Goal: Transaction & Acquisition: Book appointment/travel/reservation

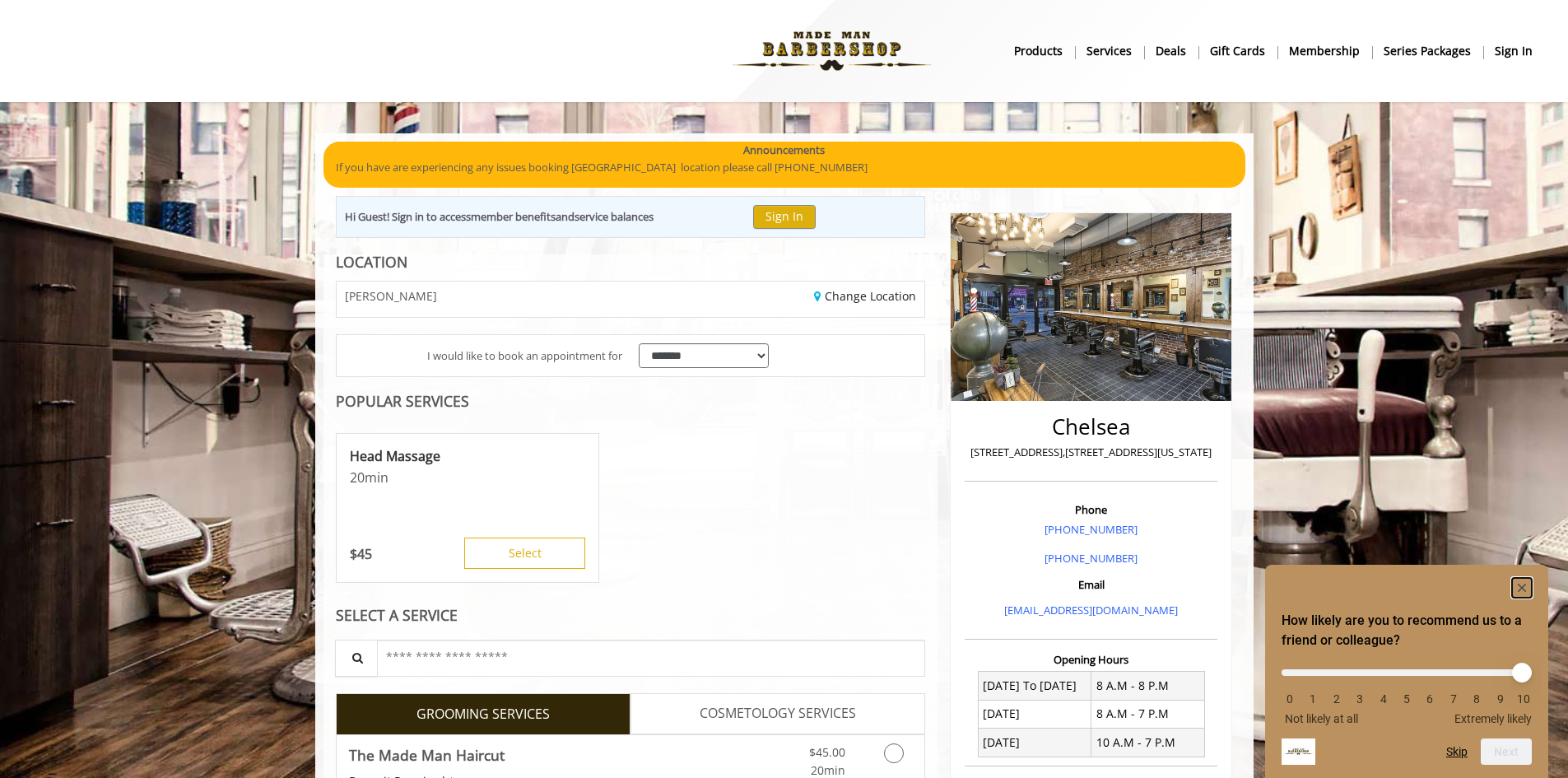
click at [1521, 588] on icon "Hide survey" at bounding box center [1522, 588] width 9 height 9
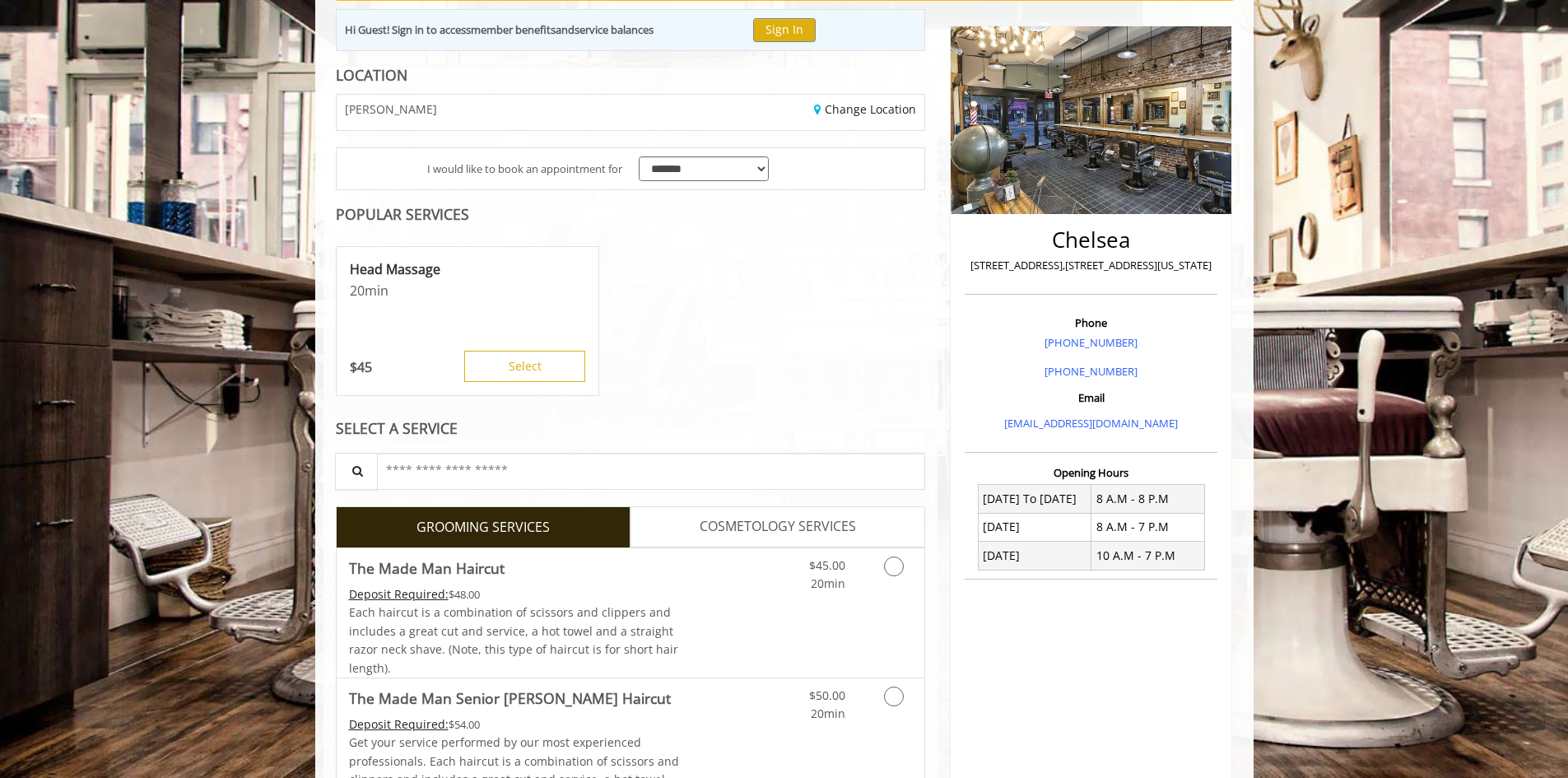
scroll to position [329, 0]
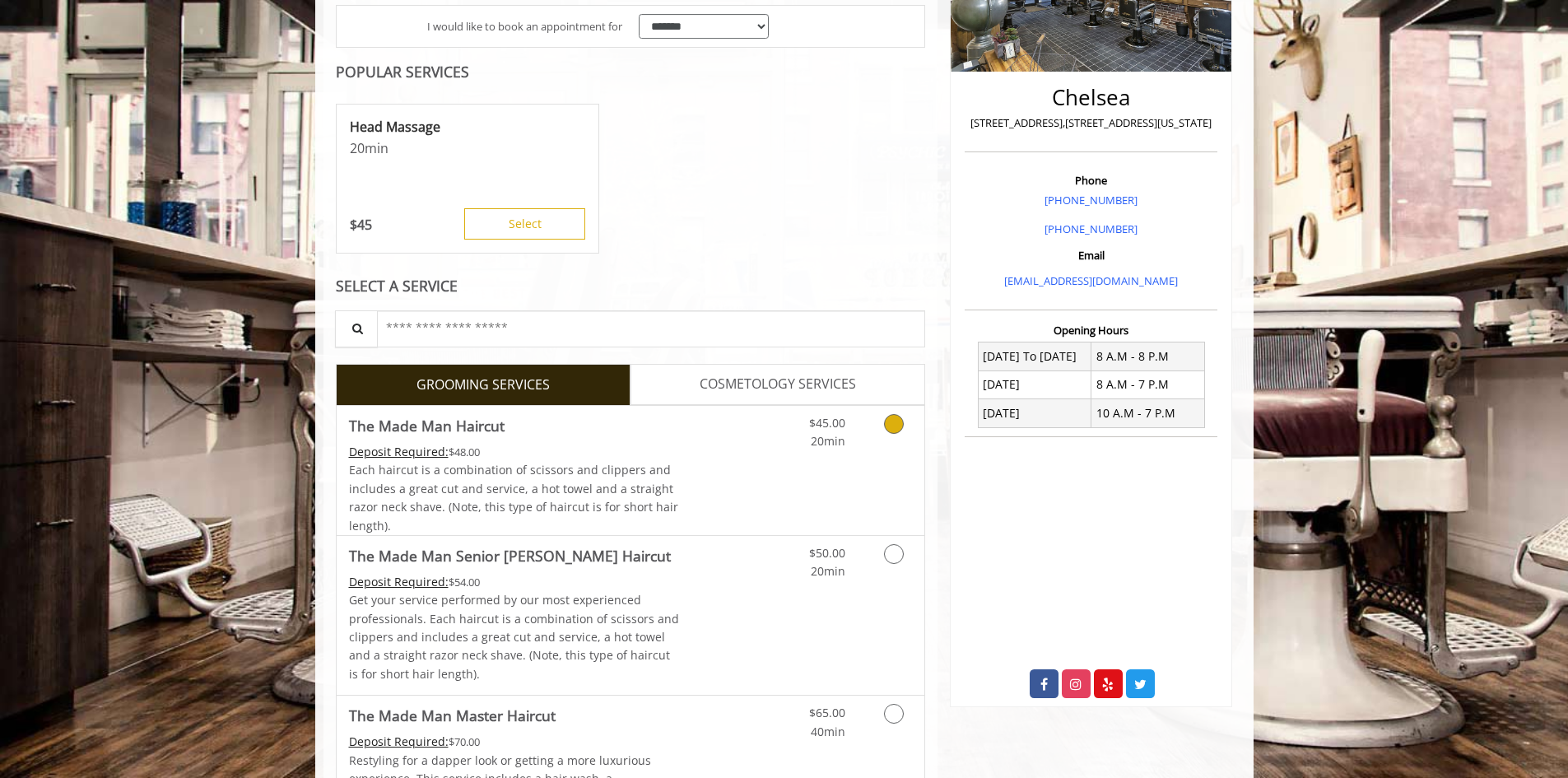
click at [888, 425] on icon "Grooming services" at bounding box center [894, 423] width 20 height 20
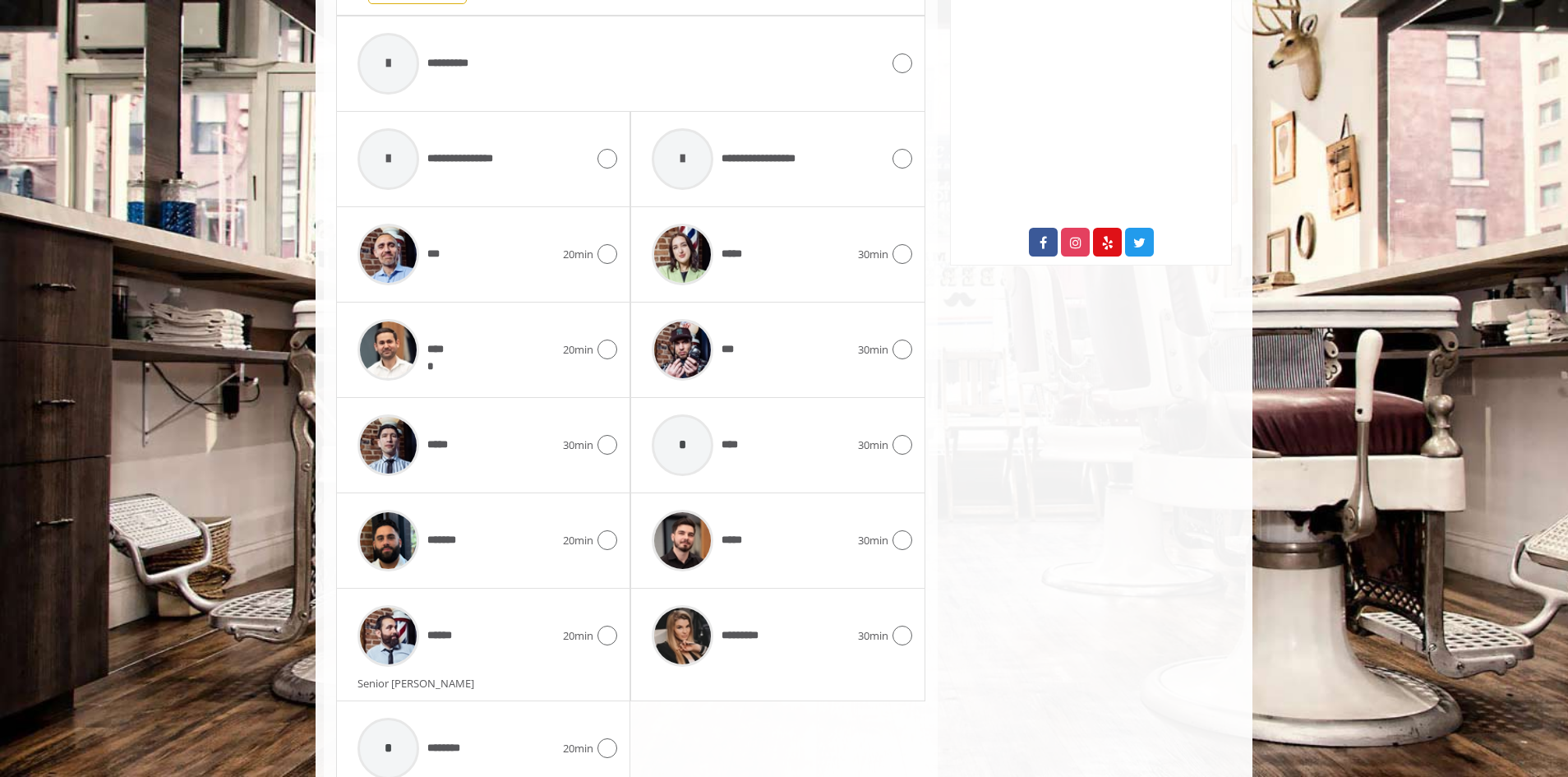
scroll to position [803, 0]
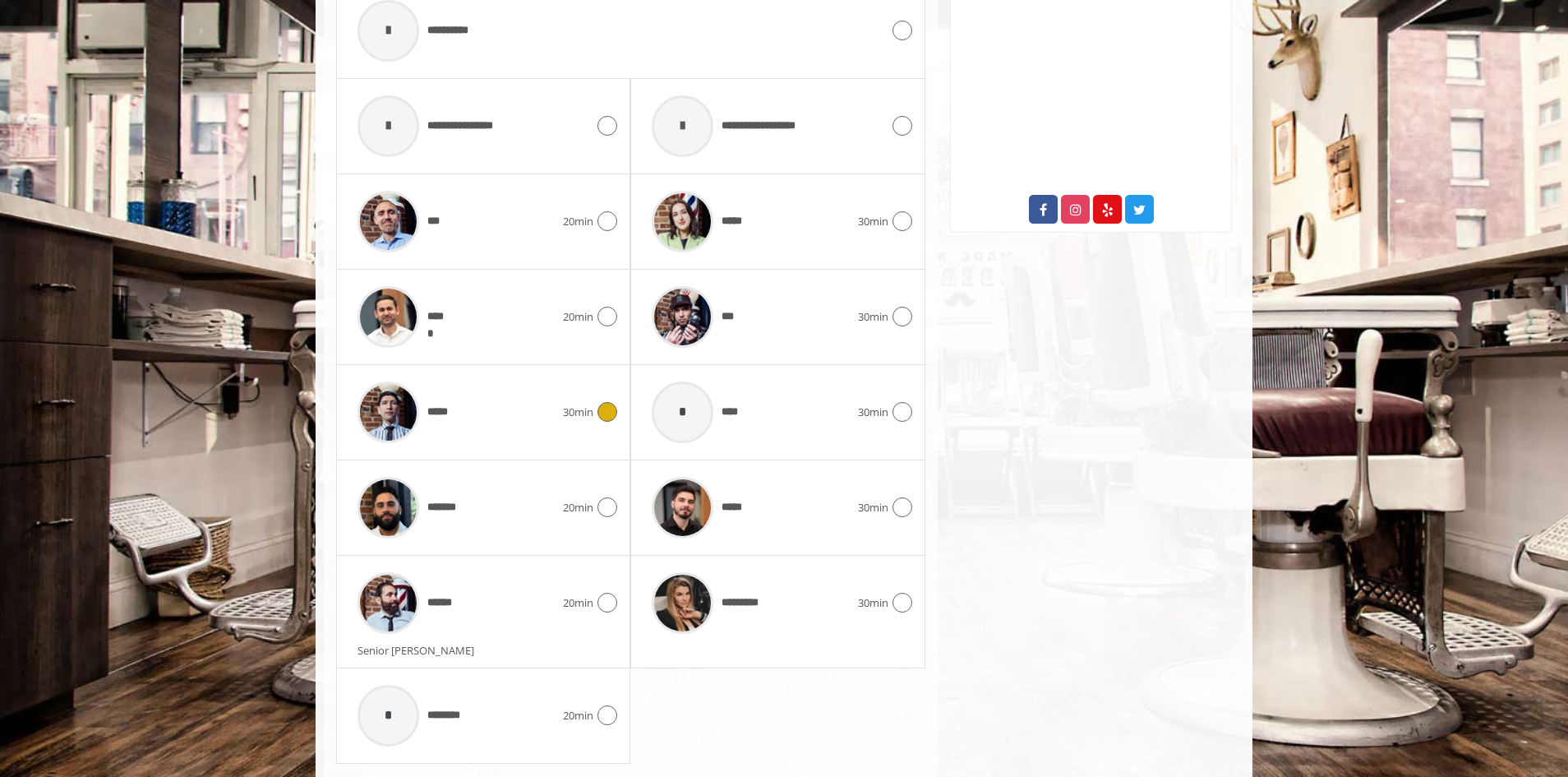
click at [605, 421] on icon at bounding box center [607, 412] width 20 height 20
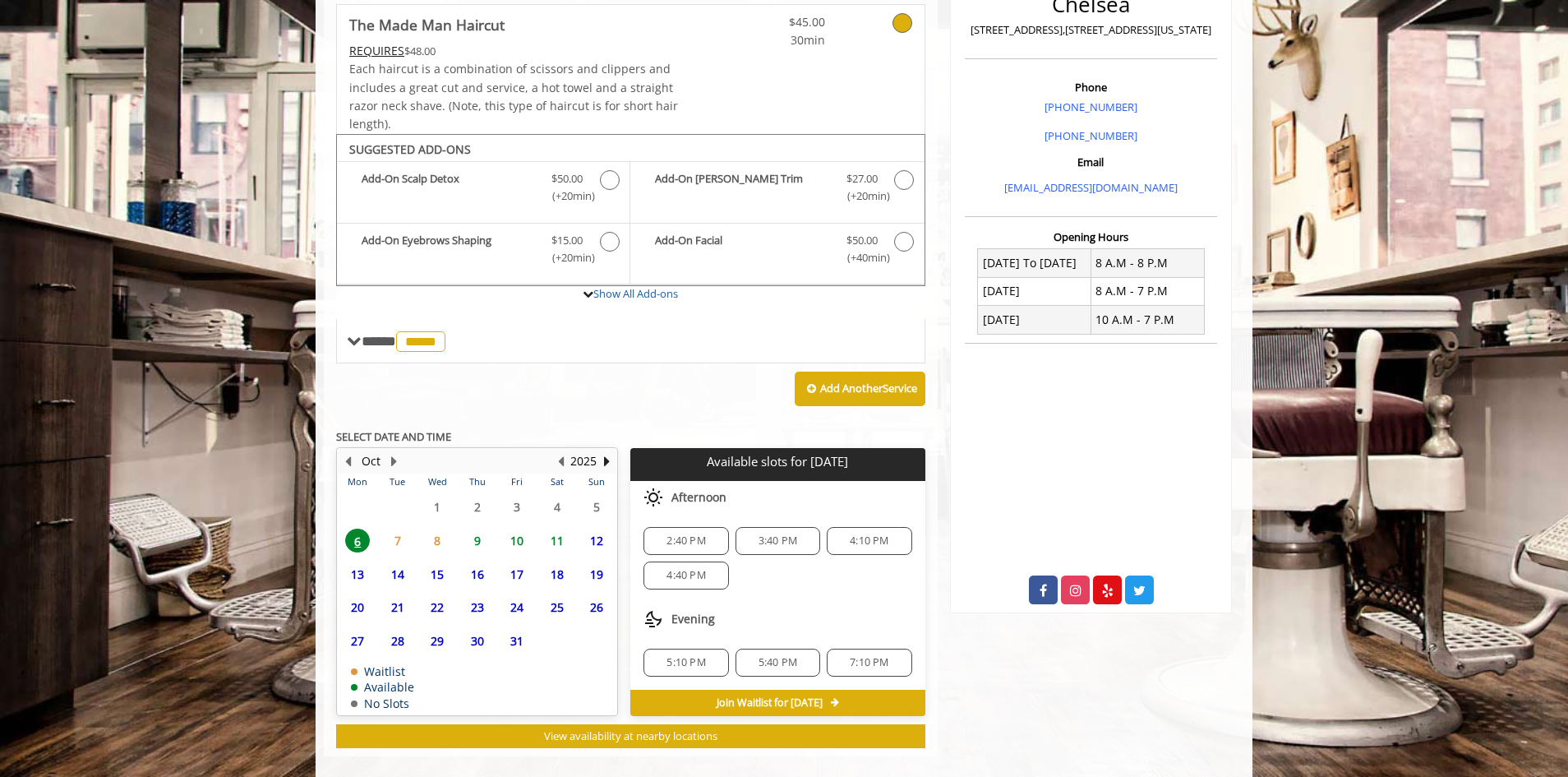
scroll to position [443, 0]
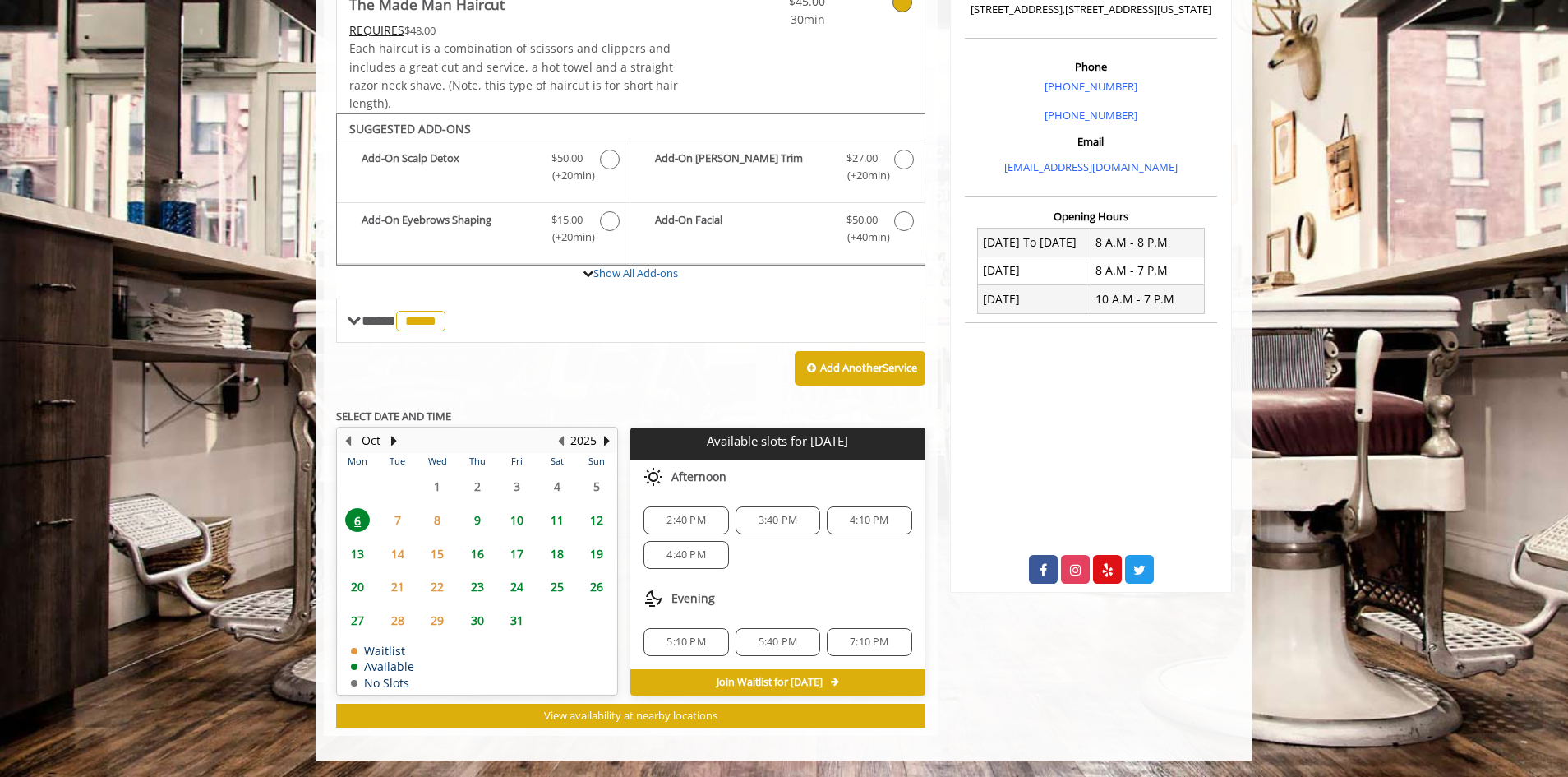
click at [478, 557] on span "16" at bounding box center [478, 554] width 25 height 24
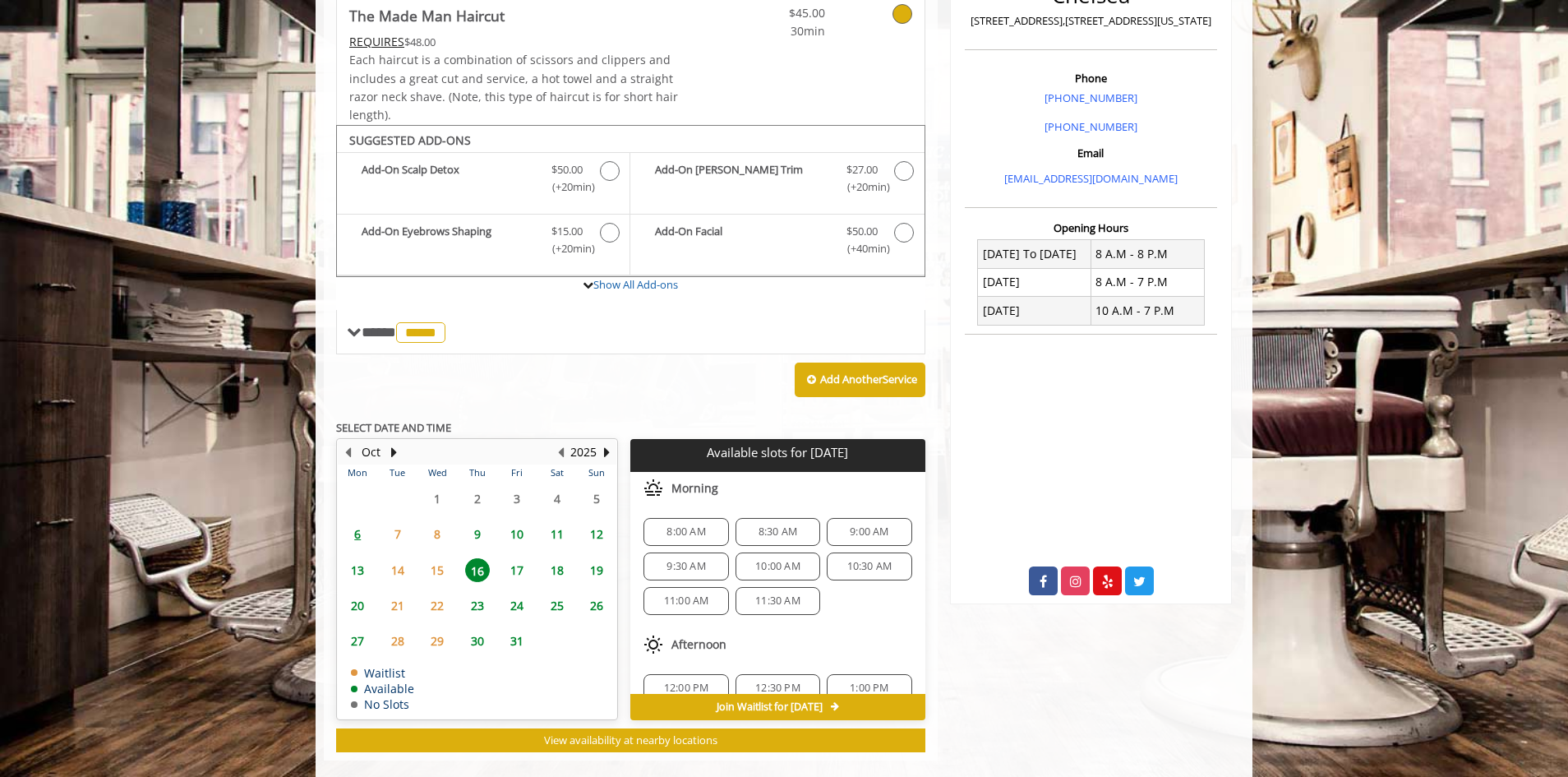
scroll to position [455, 0]
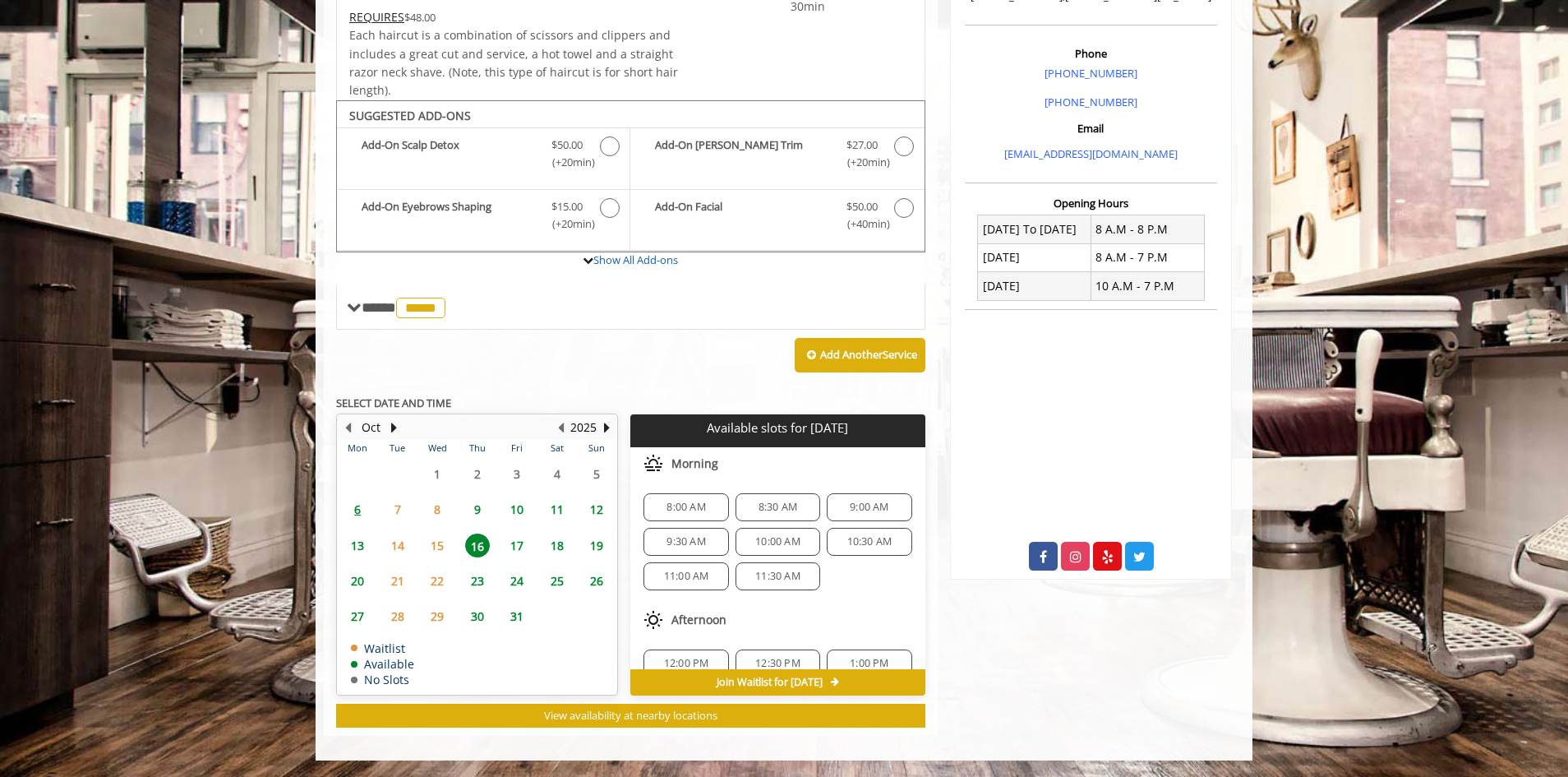
click at [441, 546] on span "15" at bounding box center [437, 545] width 25 height 24
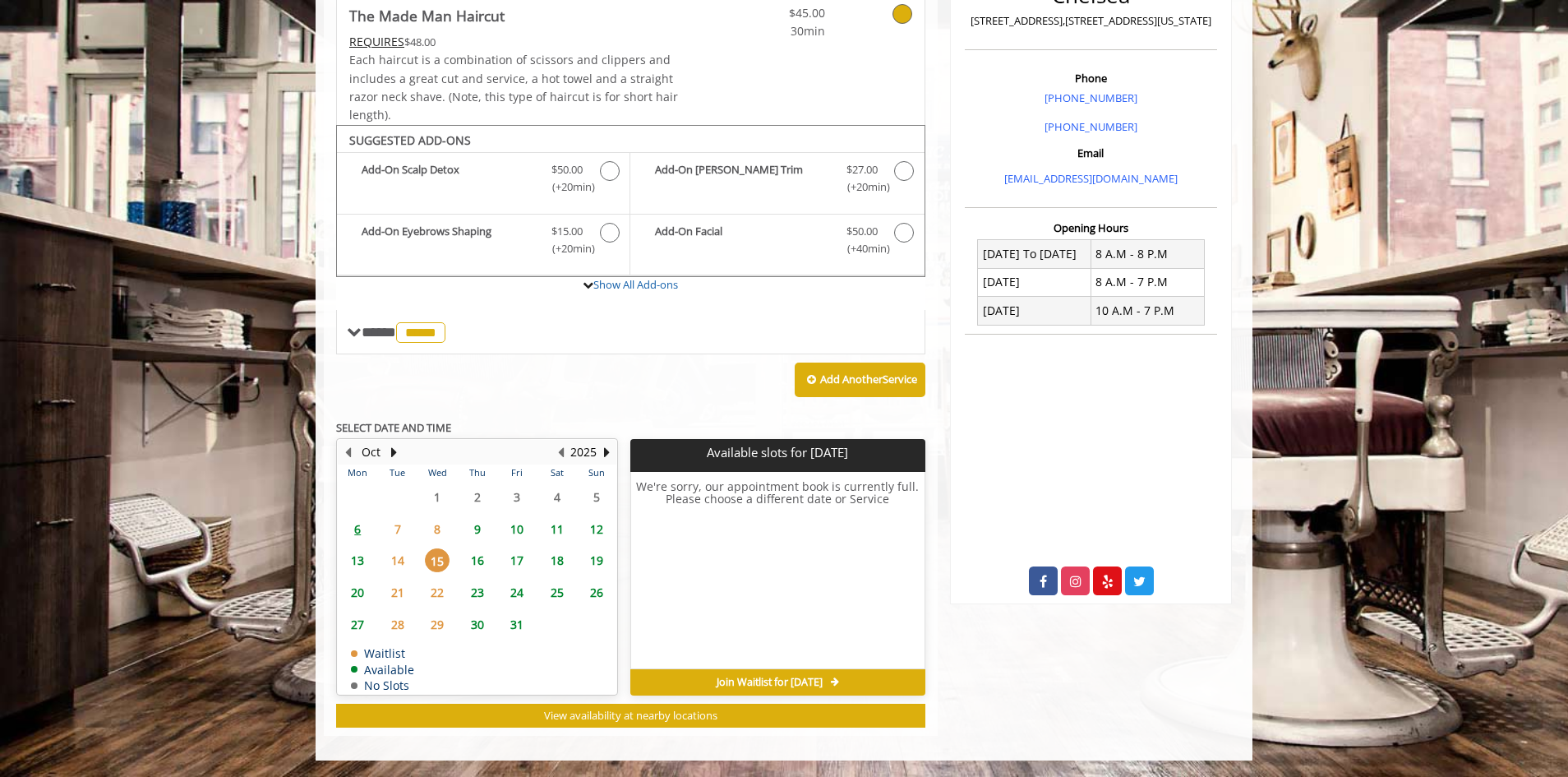
click at [480, 563] on span "16" at bounding box center [478, 560] width 25 height 24
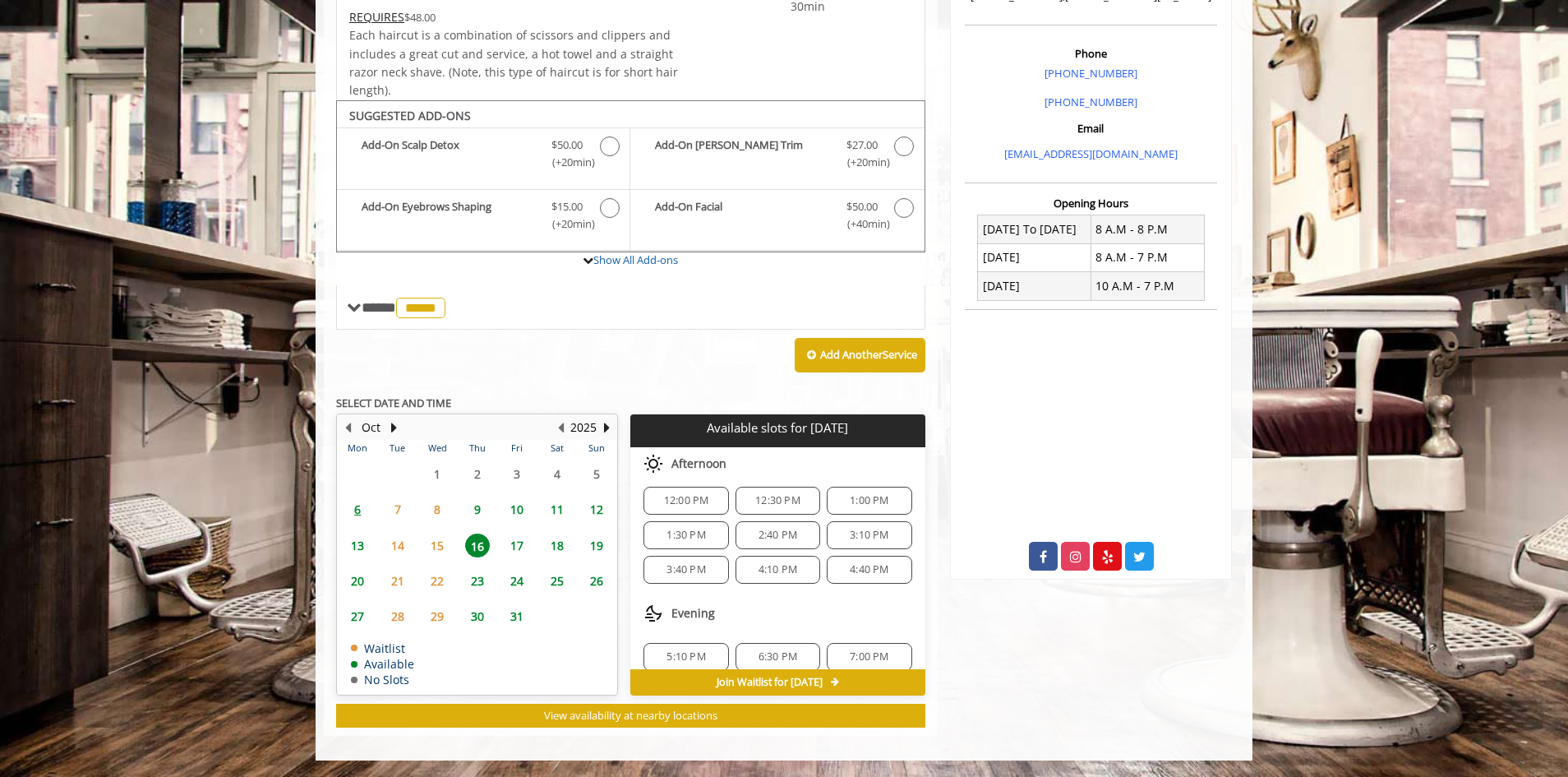
scroll to position [165, 0]
click at [856, 492] on span "1:00 PM" at bounding box center [868, 498] width 39 height 13
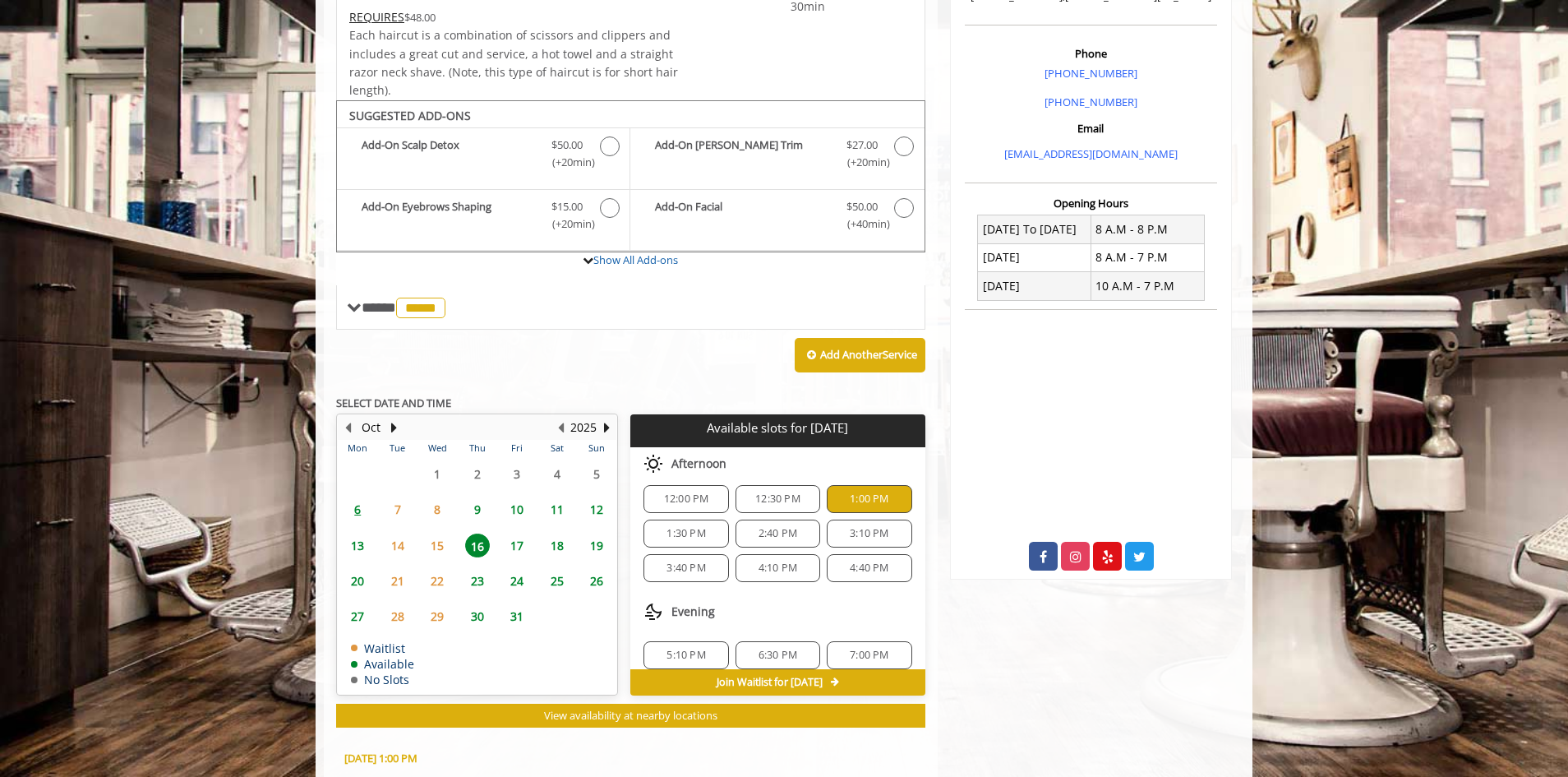
scroll to position [752, 0]
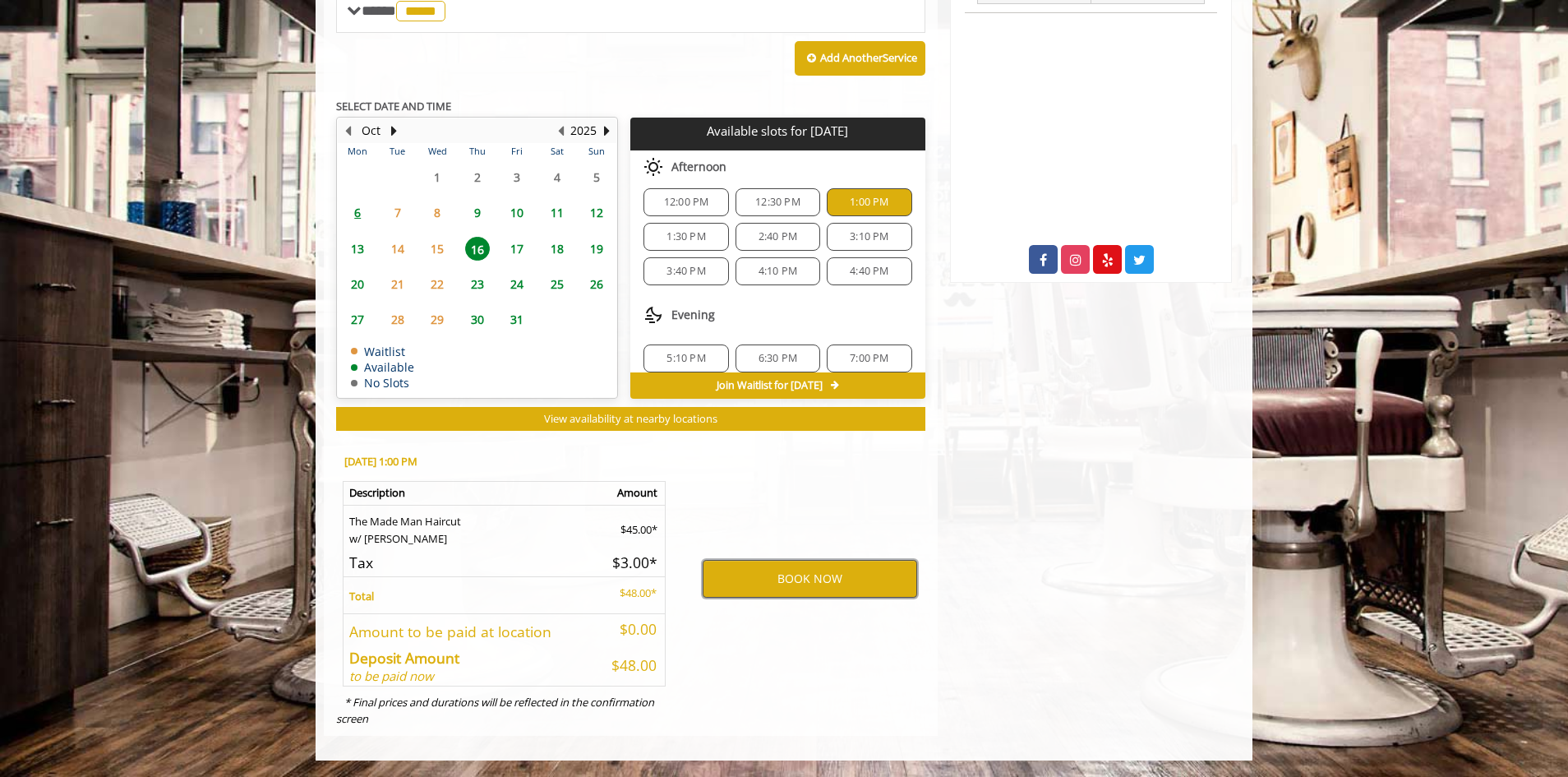
click at [826, 586] on button "BOOK NOW" at bounding box center [810, 579] width 214 height 38
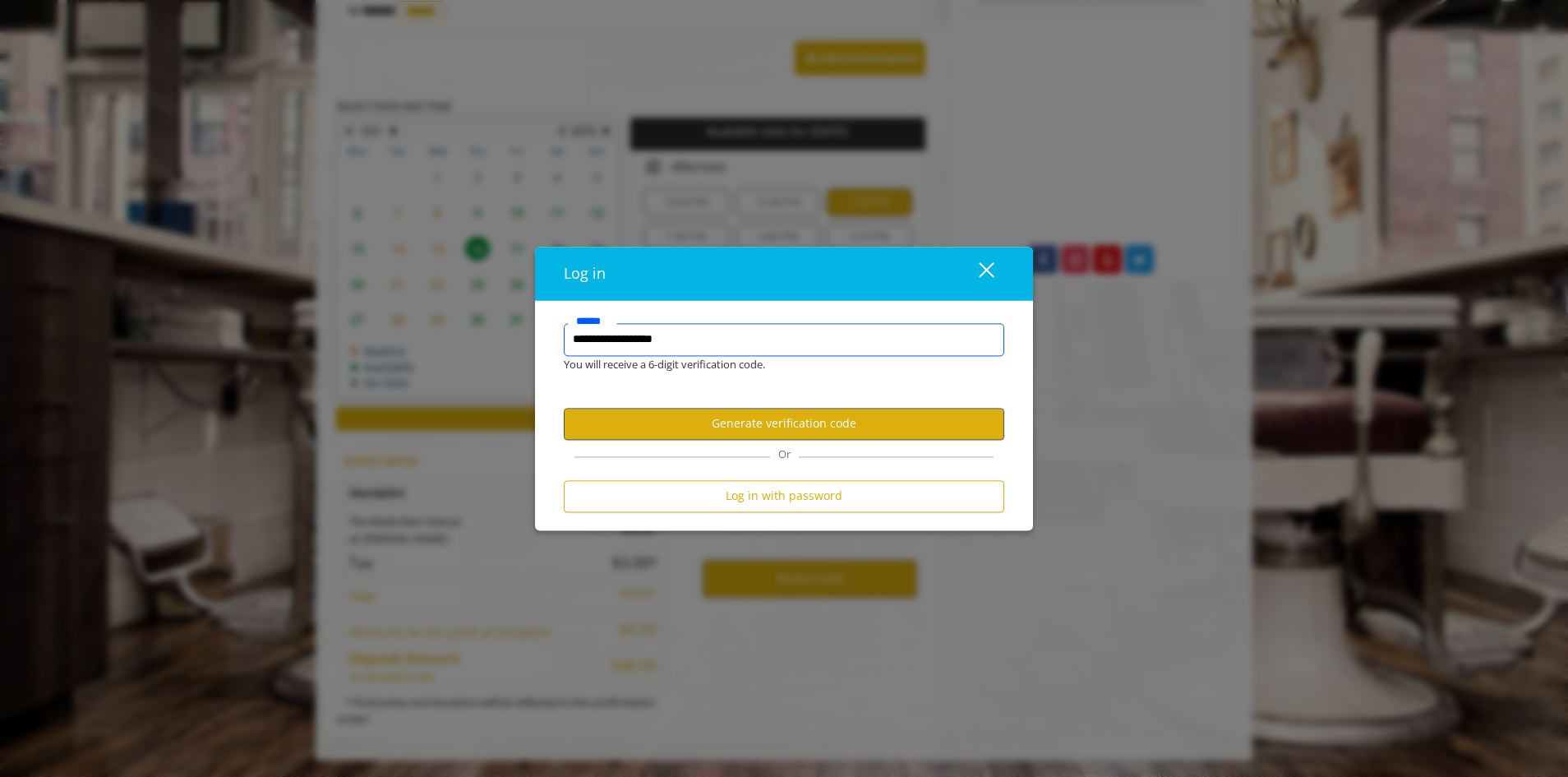
type input "**********"
click at [697, 424] on button "Generate verification code" at bounding box center [784, 424] width 441 height 32
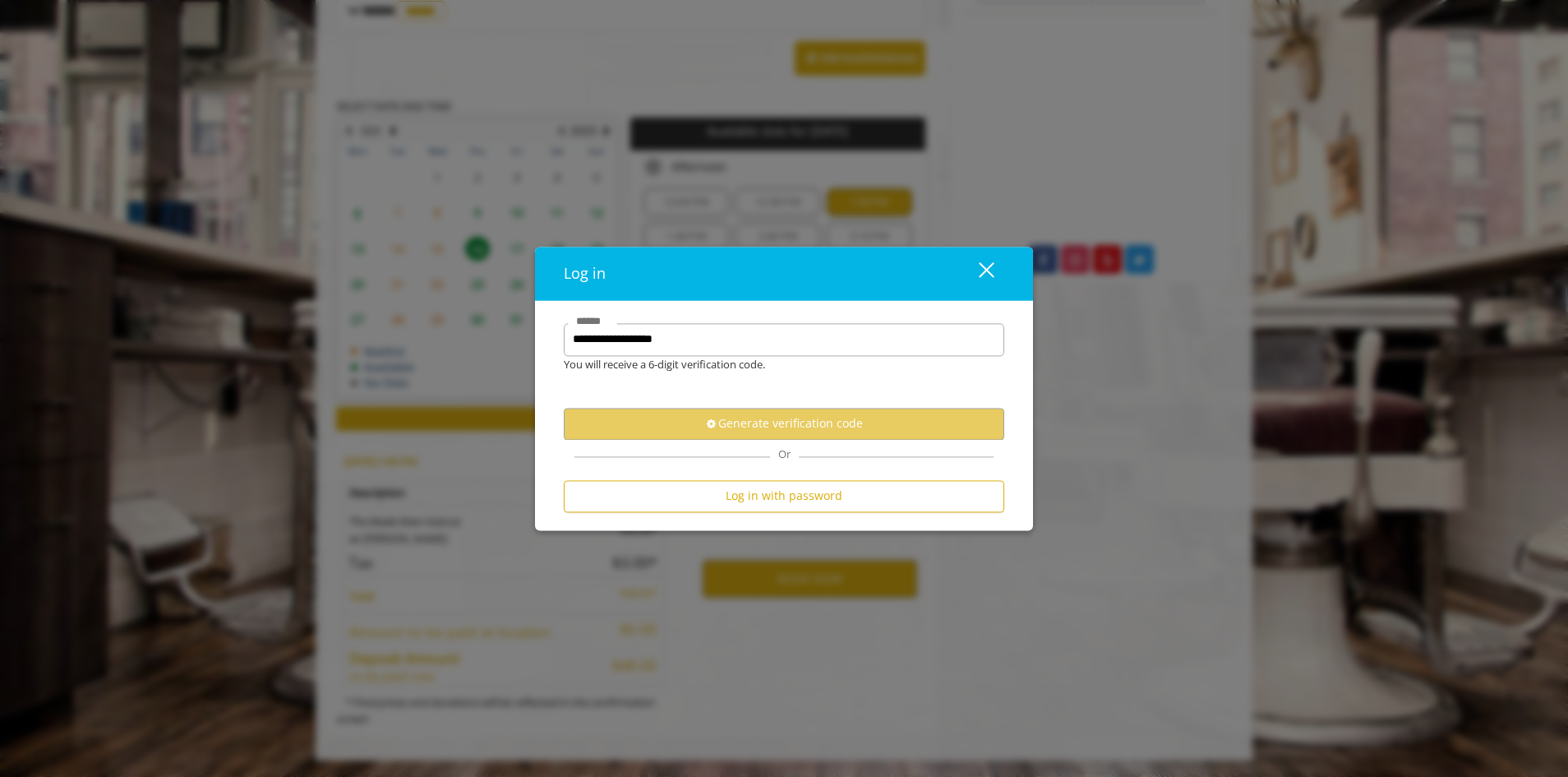
scroll to position [0, 0]
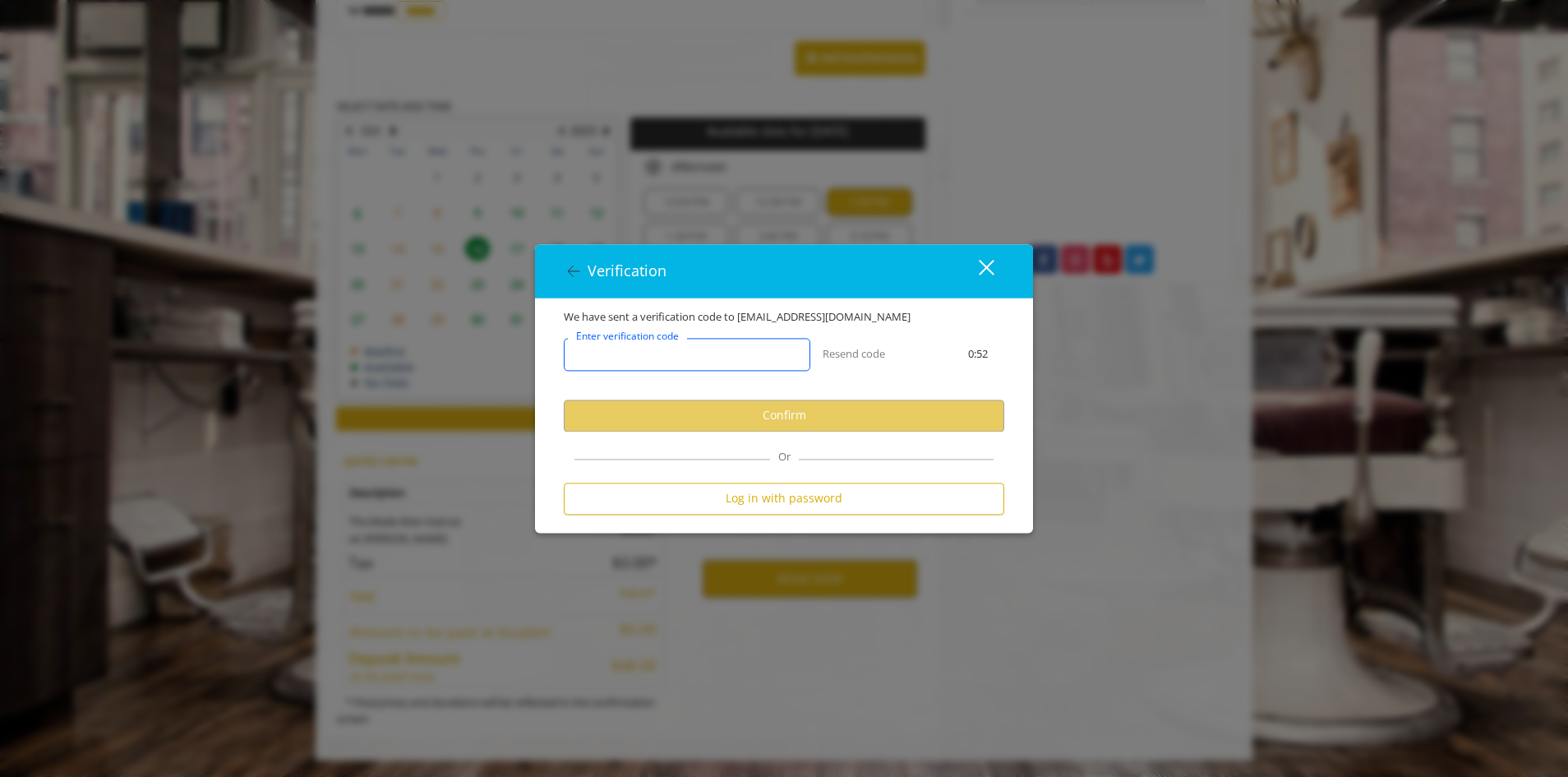
click at [717, 358] on input "Enter verification code" at bounding box center [688, 354] width 247 height 33
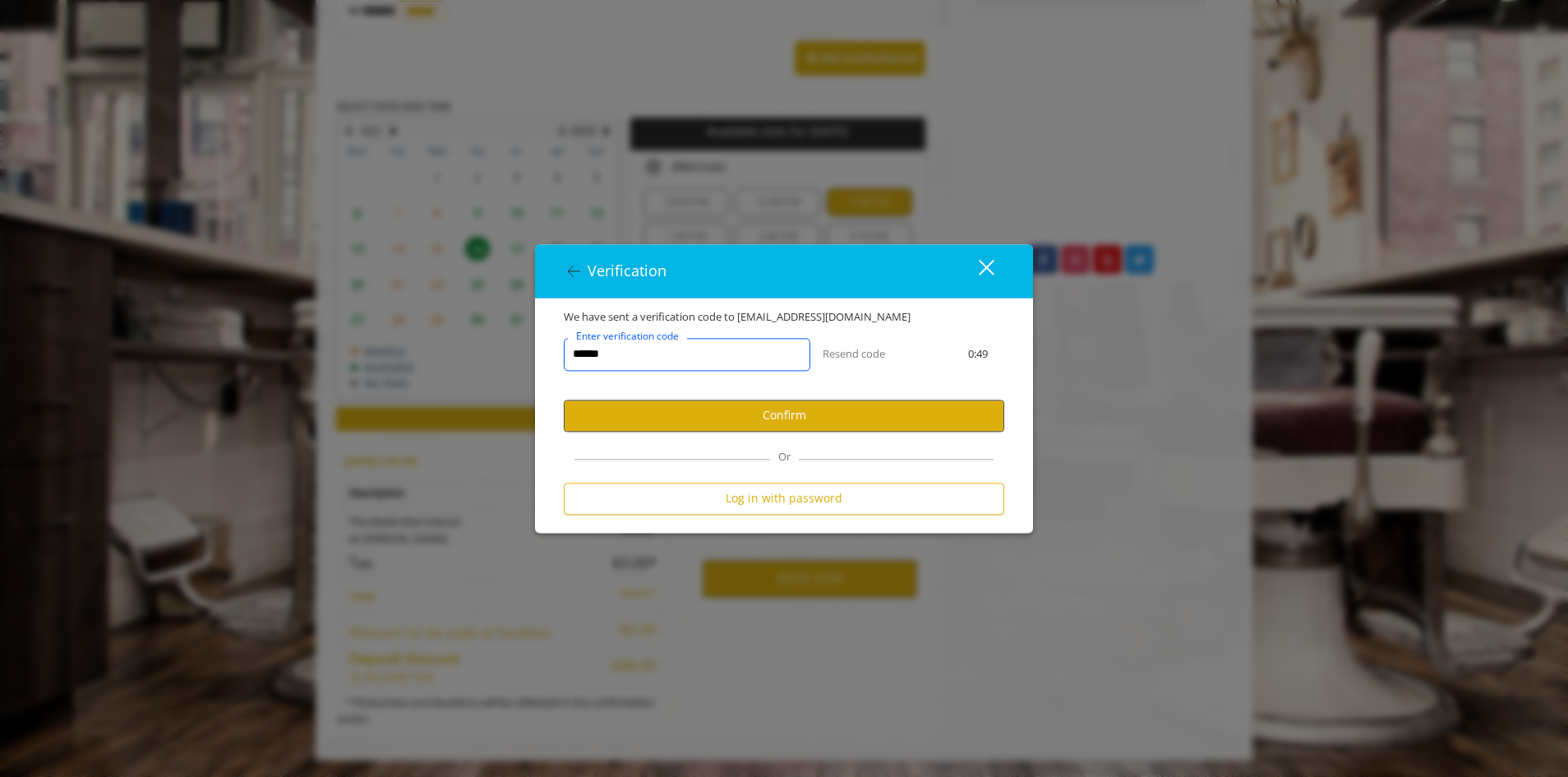
type input "******"
click at [730, 429] on button "Confirm" at bounding box center [784, 415] width 441 height 32
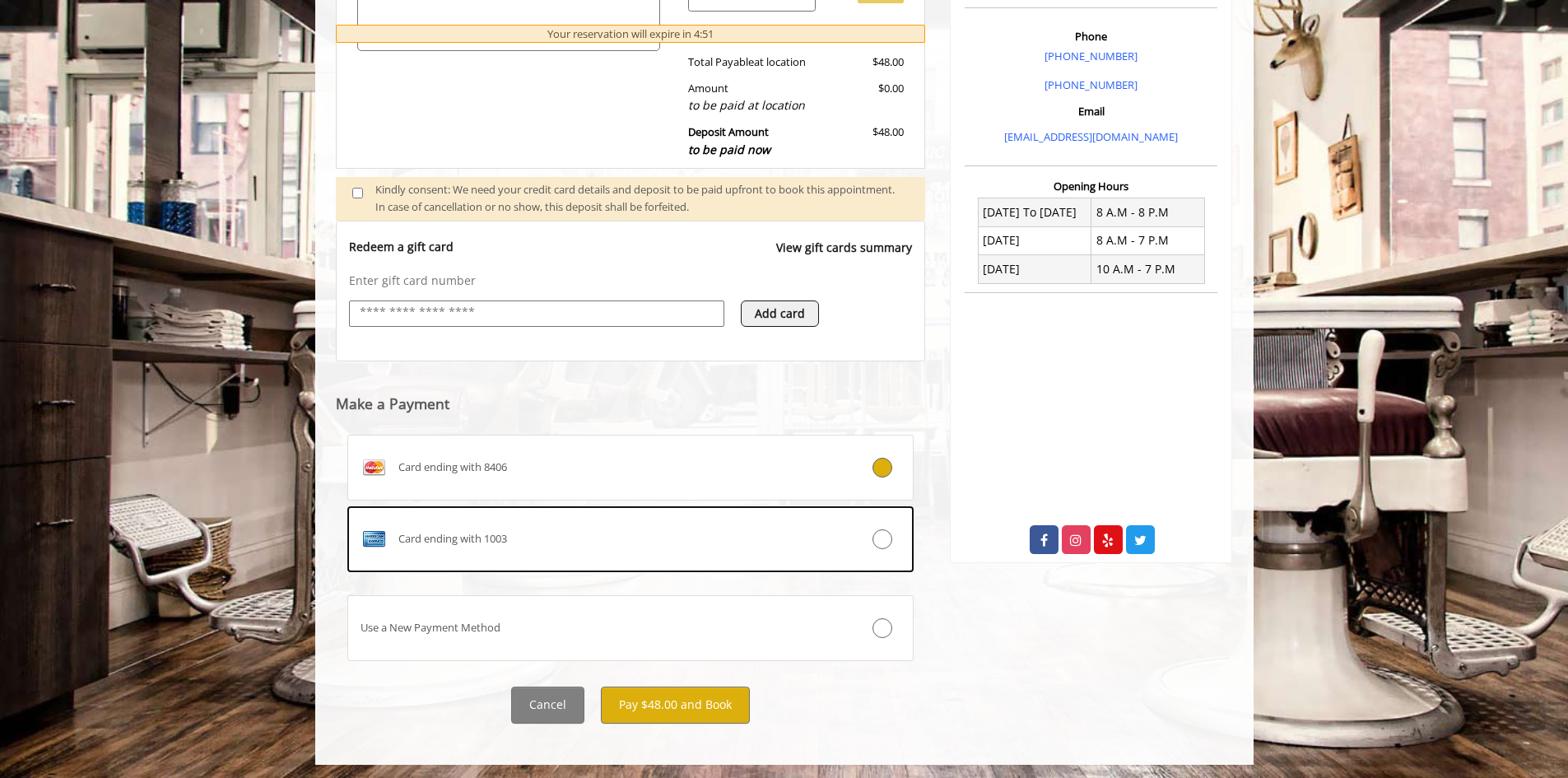
scroll to position [477, 0]
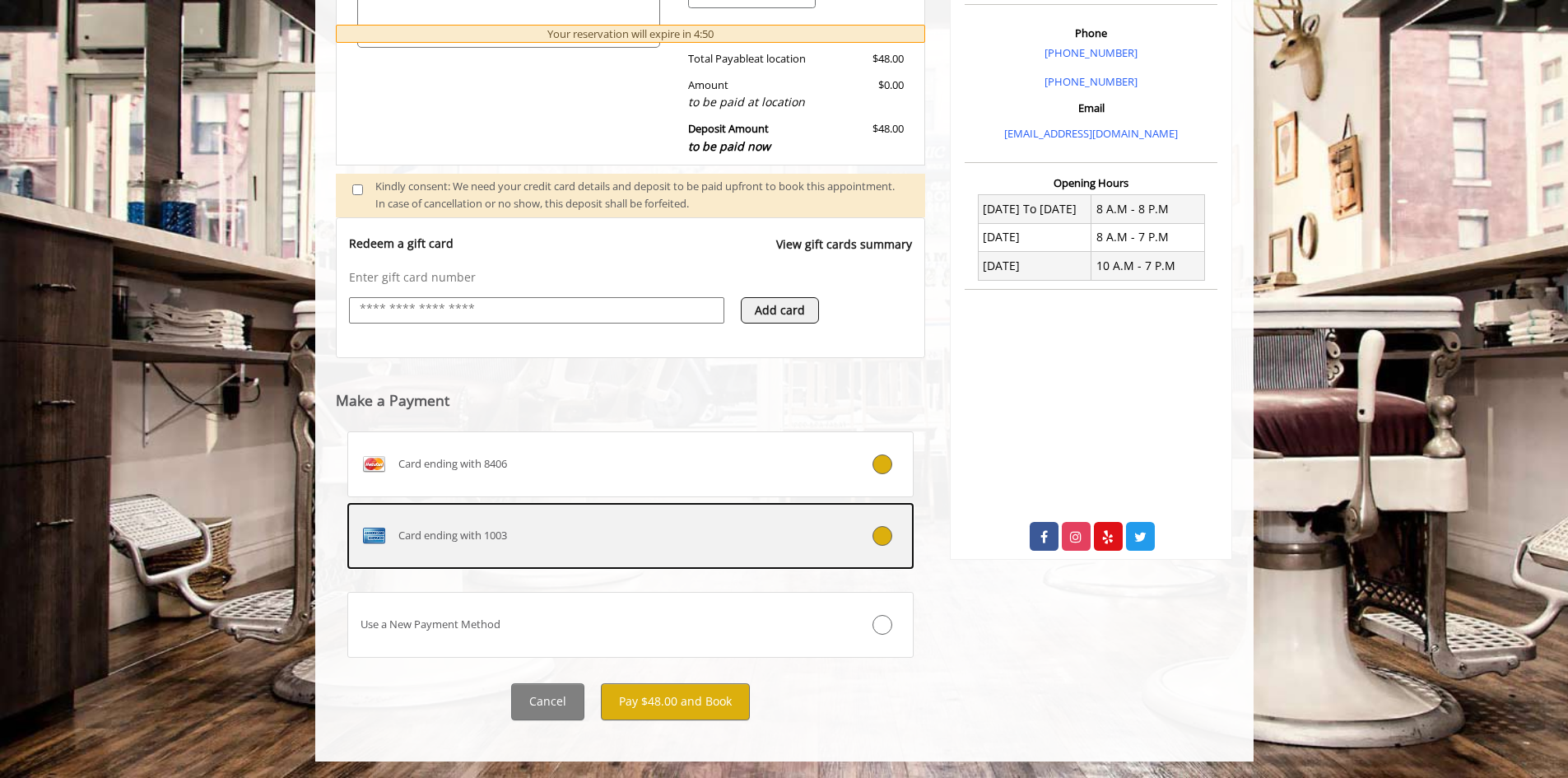
click at [648, 544] on div "Card ending with 1003" at bounding box center [584, 536] width 471 height 27
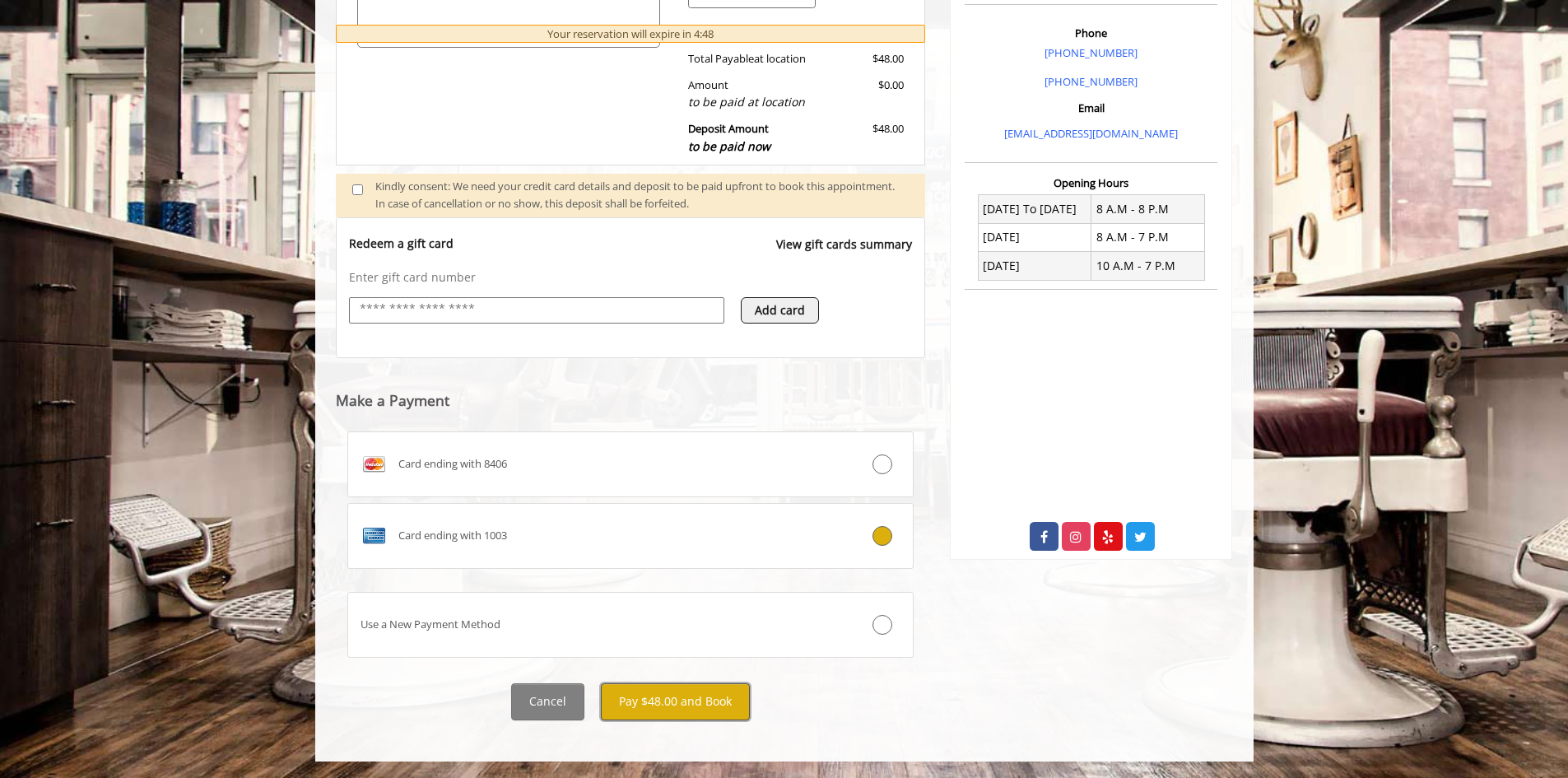
click at [675, 699] on button "Pay $48.00 and Book" at bounding box center [676, 702] width 149 height 37
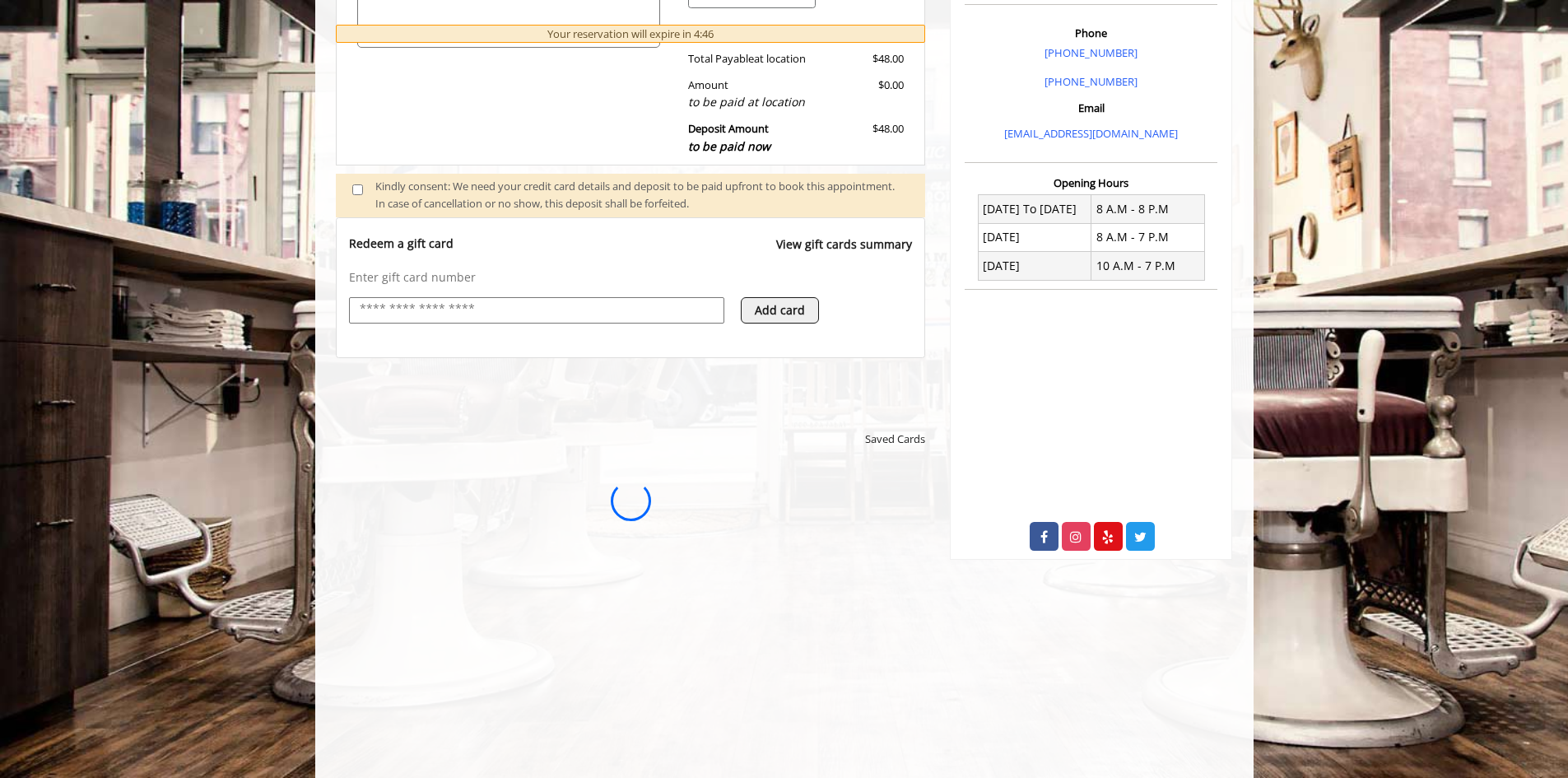
scroll to position [0, 0]
